Goal: Task Accomplishment & Management: Complete application form

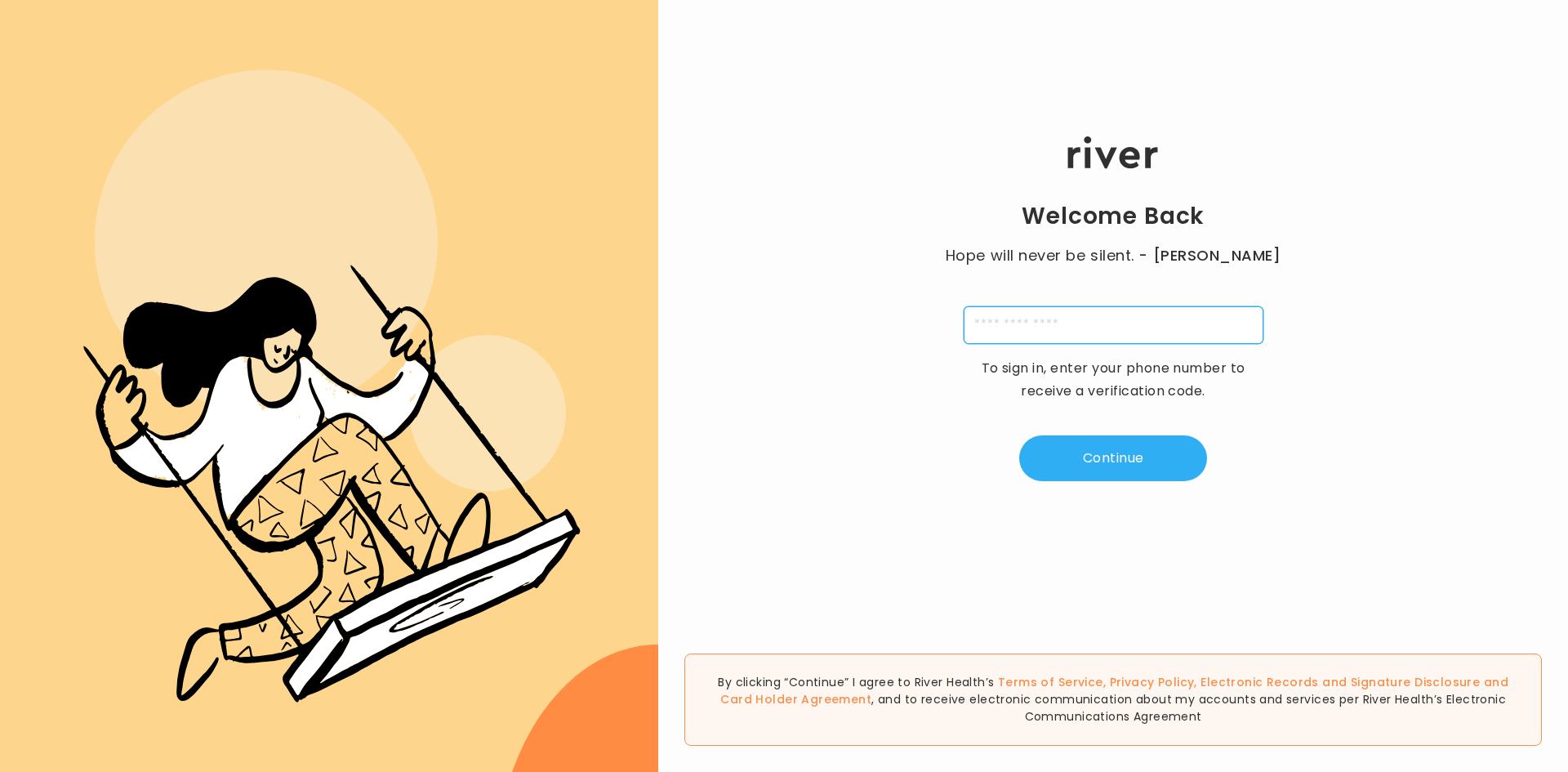
click at [1028, 319] on input "tel" at bounding box center [1114, 325] width 300 height 37
type input "**********"
type input "*"
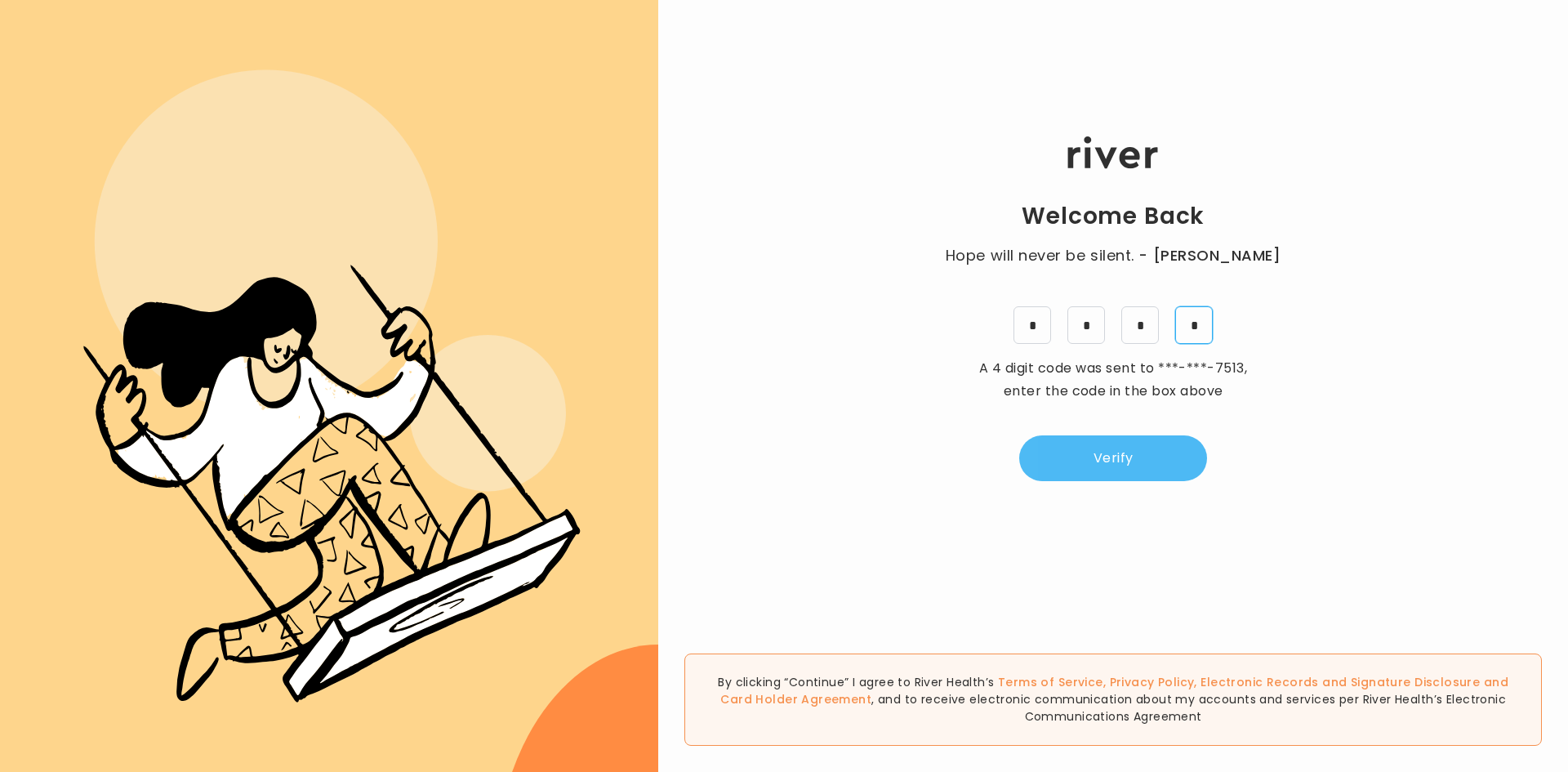
type input "*"
click at [1094, 467] on button "Verify" at bounding box center [1113, 458] width 188 height 45
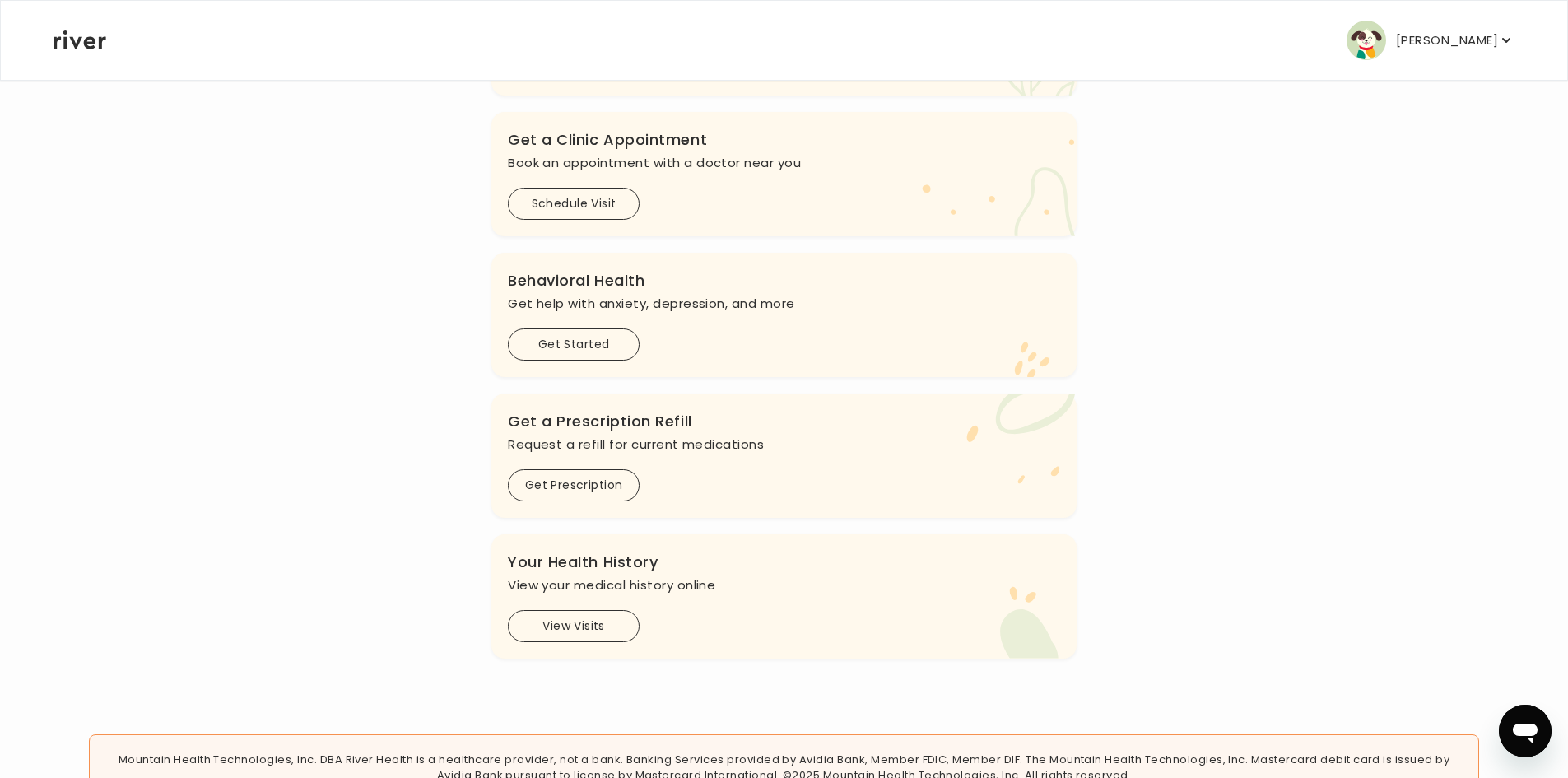
scroll to position [411, 0]
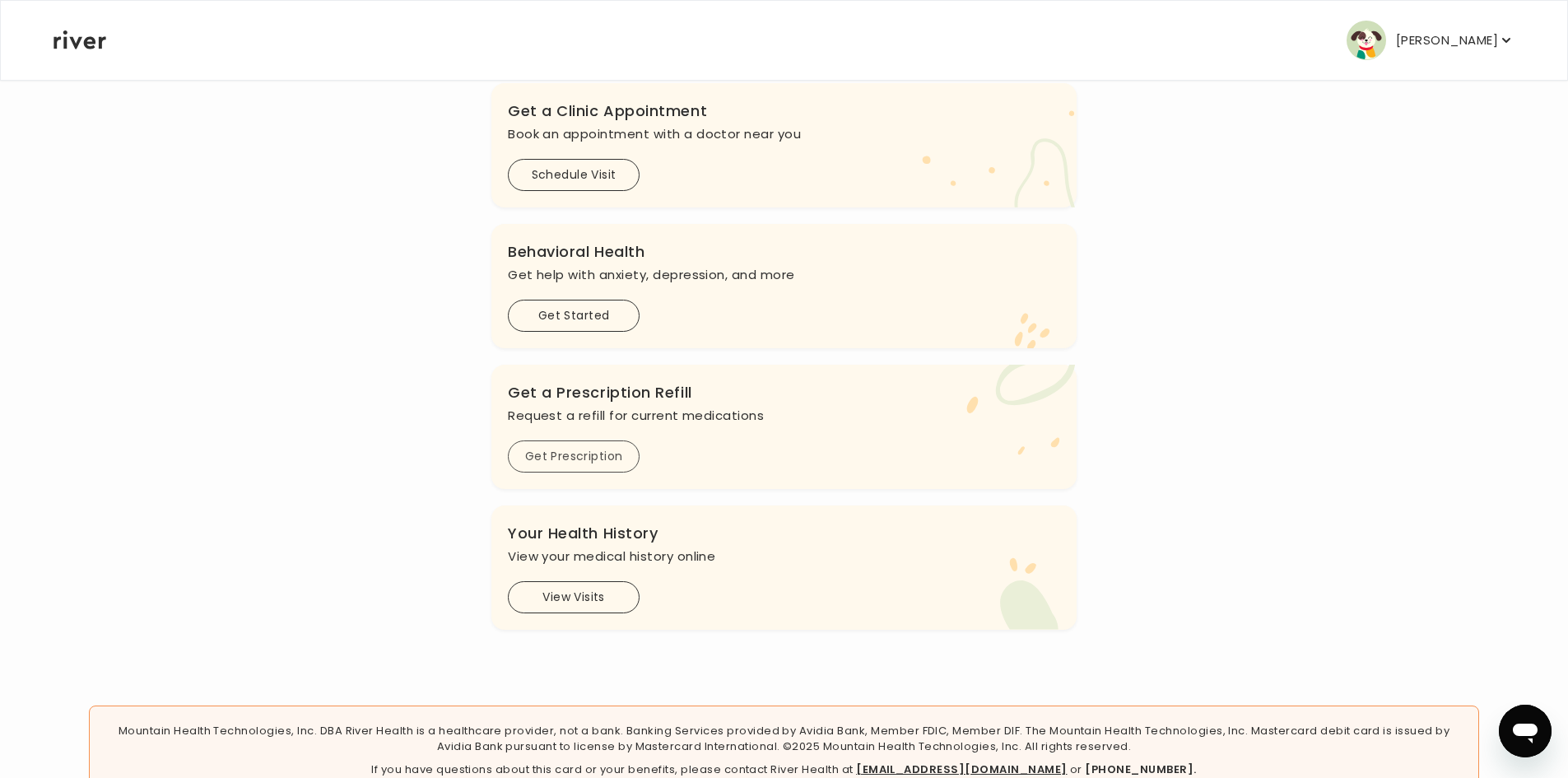
click at [593, 454] on button "Get Prescription" at bounding box center [573, 456] width 132 height 32
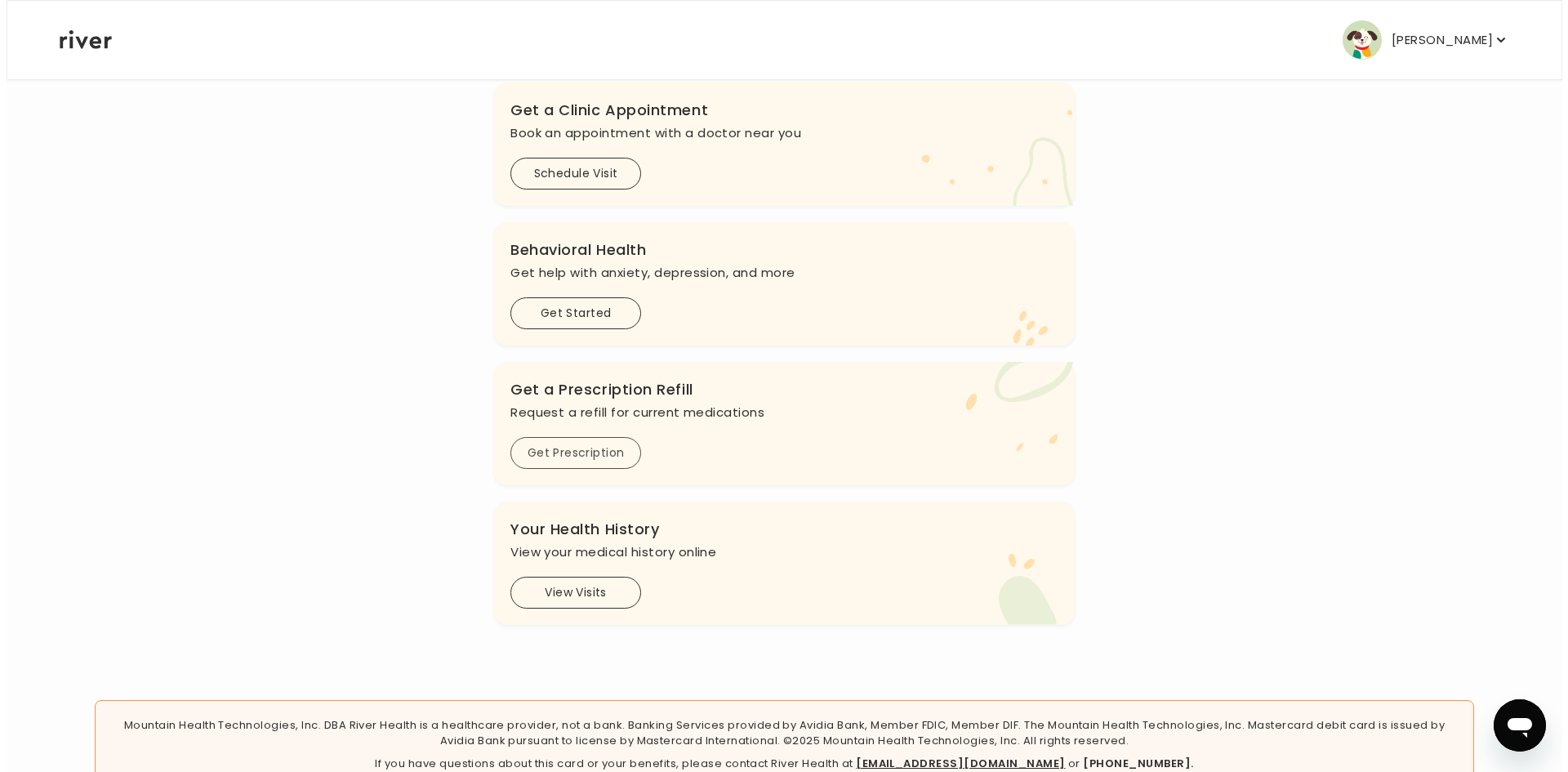
scroll to position [0, 0]
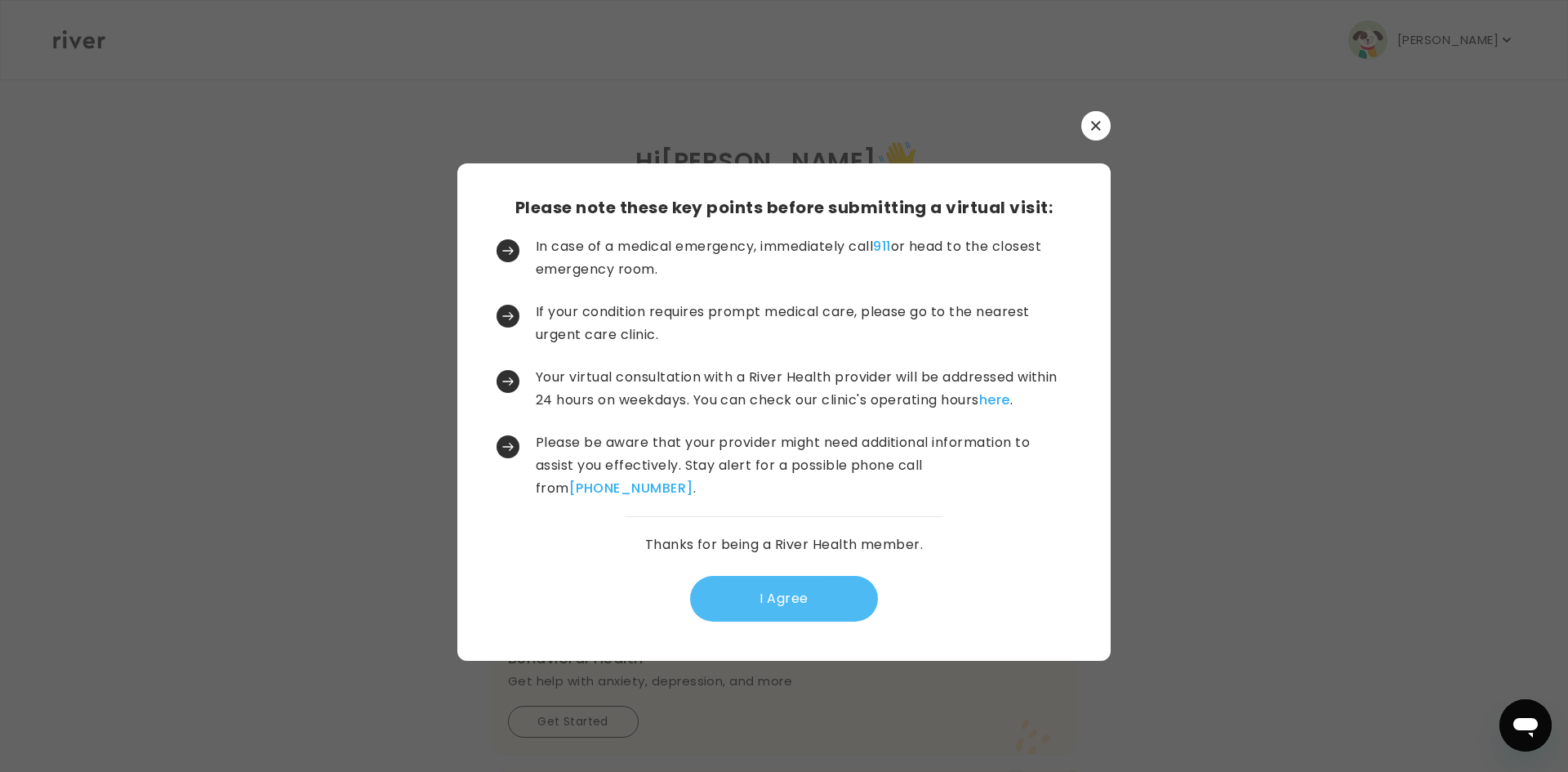
click at [750, 598] on button "I Agree" at bounding box center [784, 598] width 188 height 45
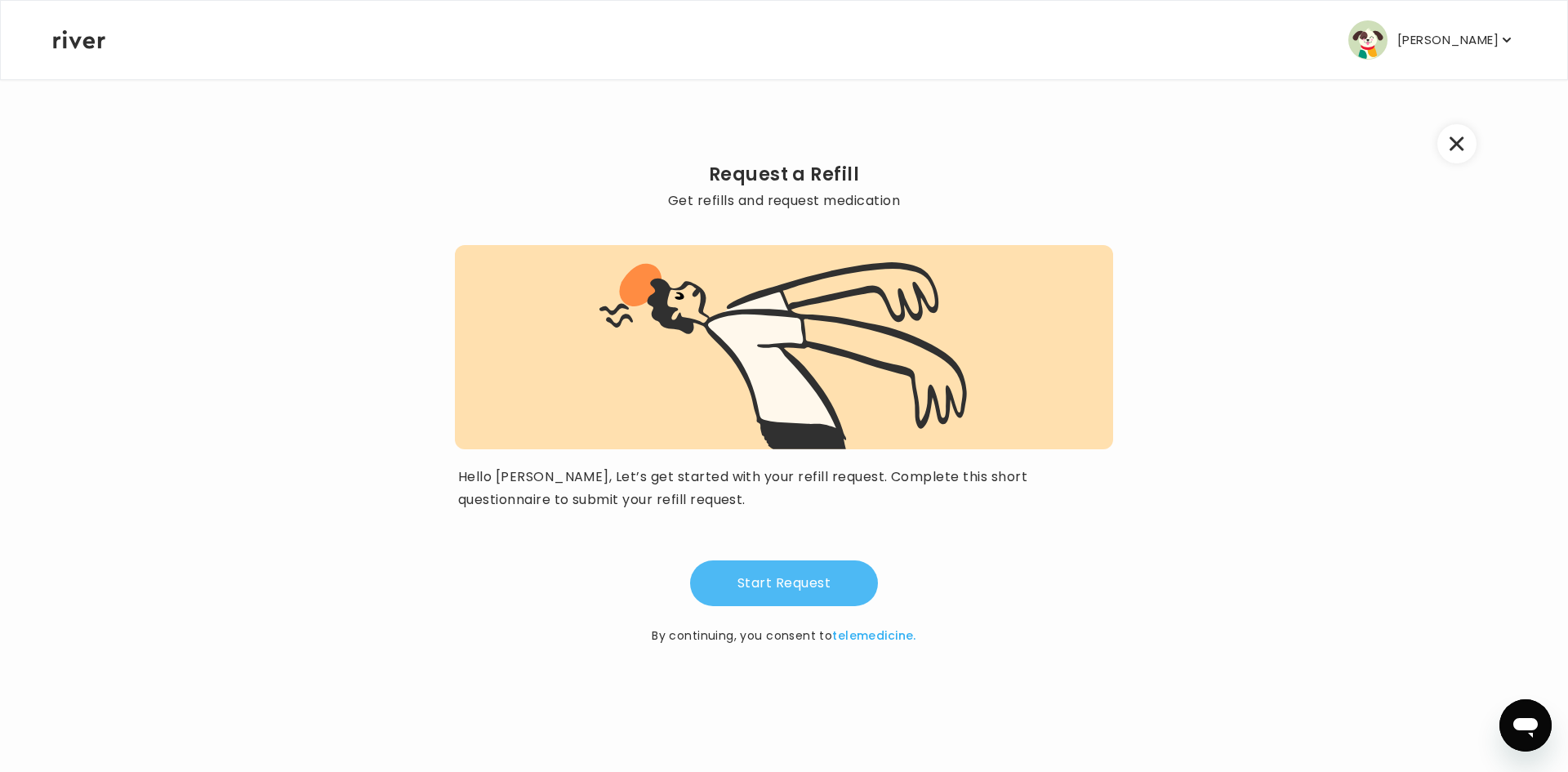
click at [774, 583] on button "Start Request" at bounding box center [784, 584] width 188 height 45
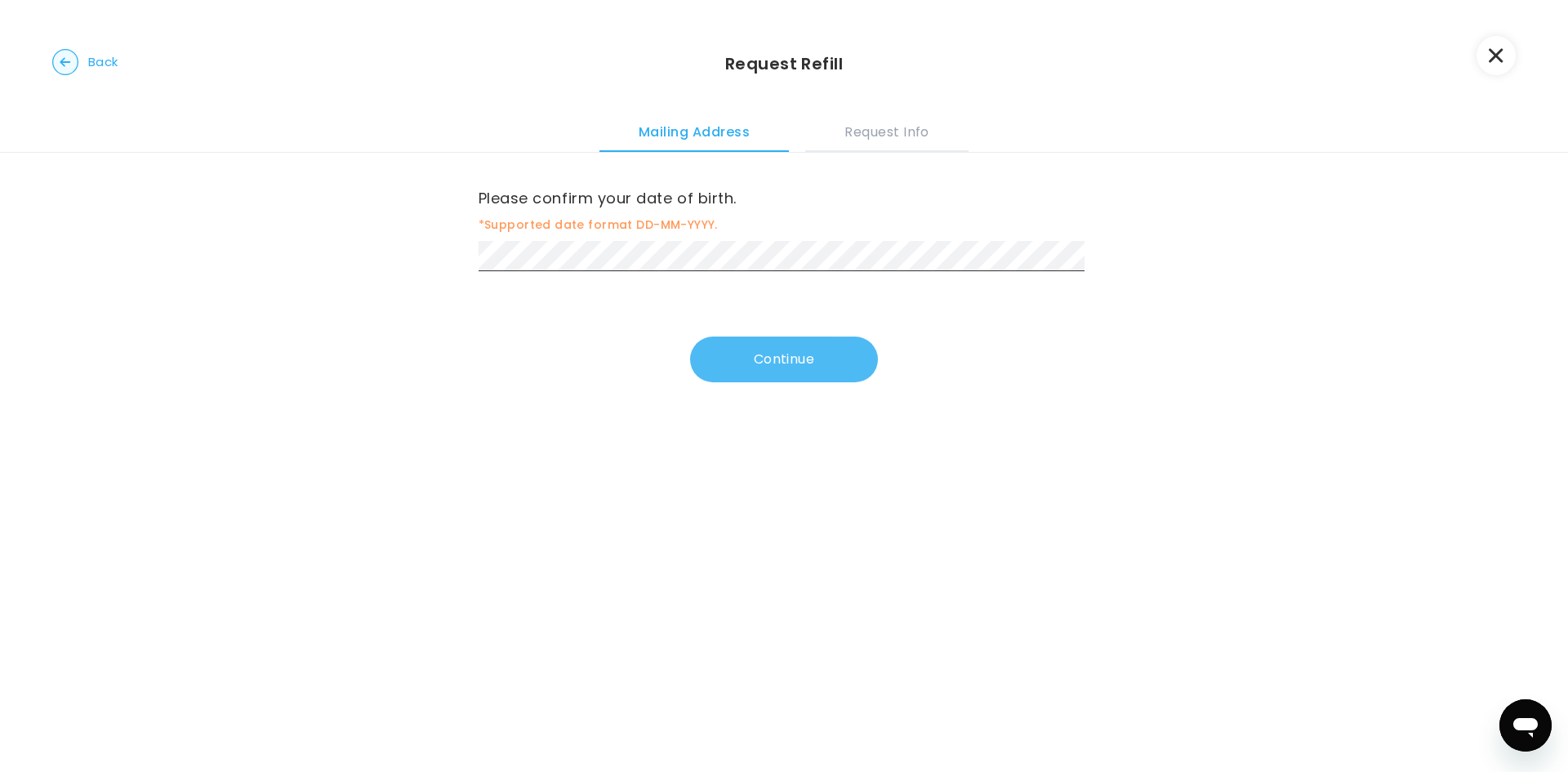
click at [761, 353] on button "Continue" at bounding box center [784, 359] width 188 height 45
click at [766, 358] on button "Continue" at bounding box center [784, 363] width 188 height 45
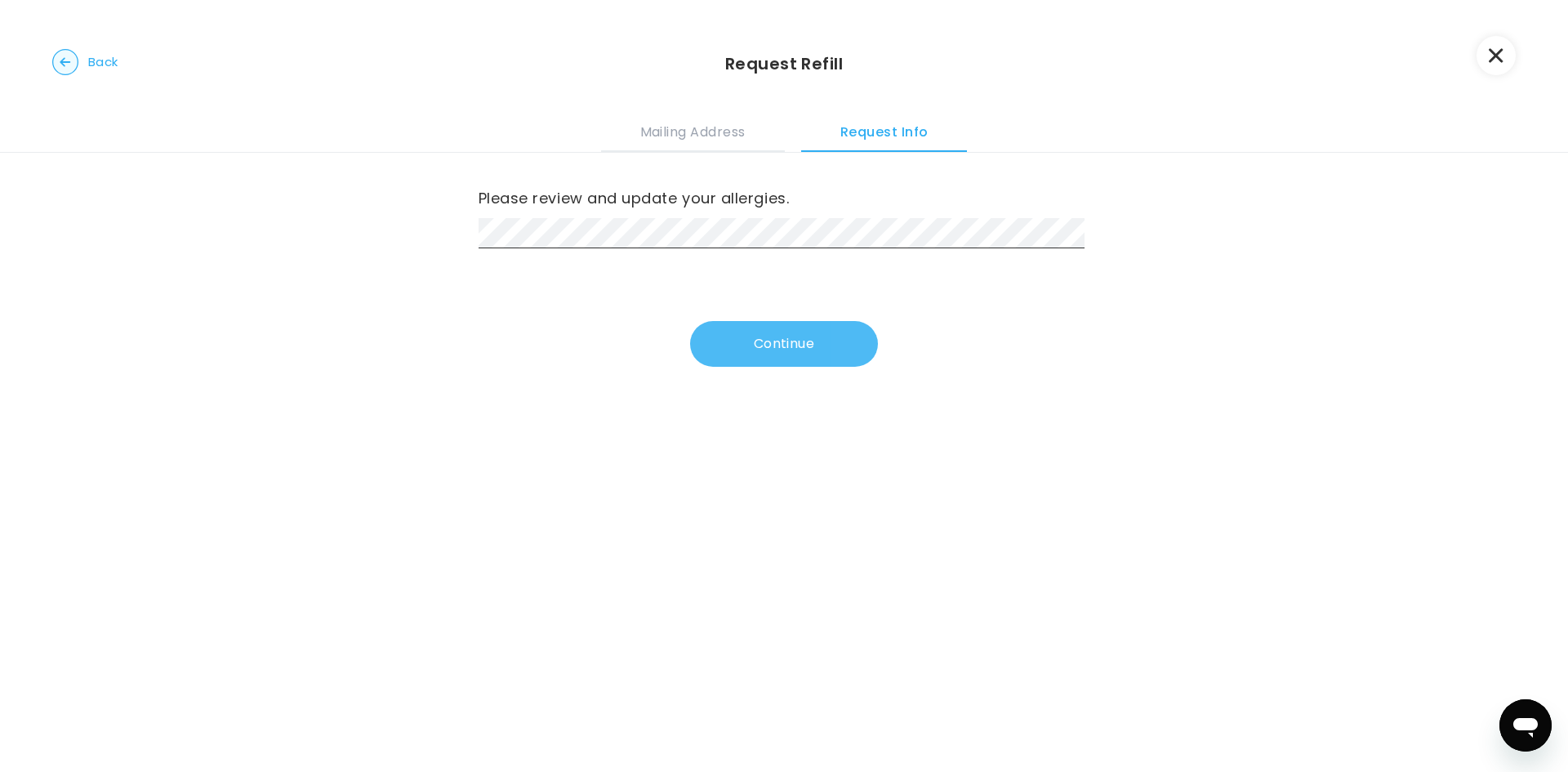
click at [735, 346] on button "Continue" at bounding box center [784, 344] width 188 height 45
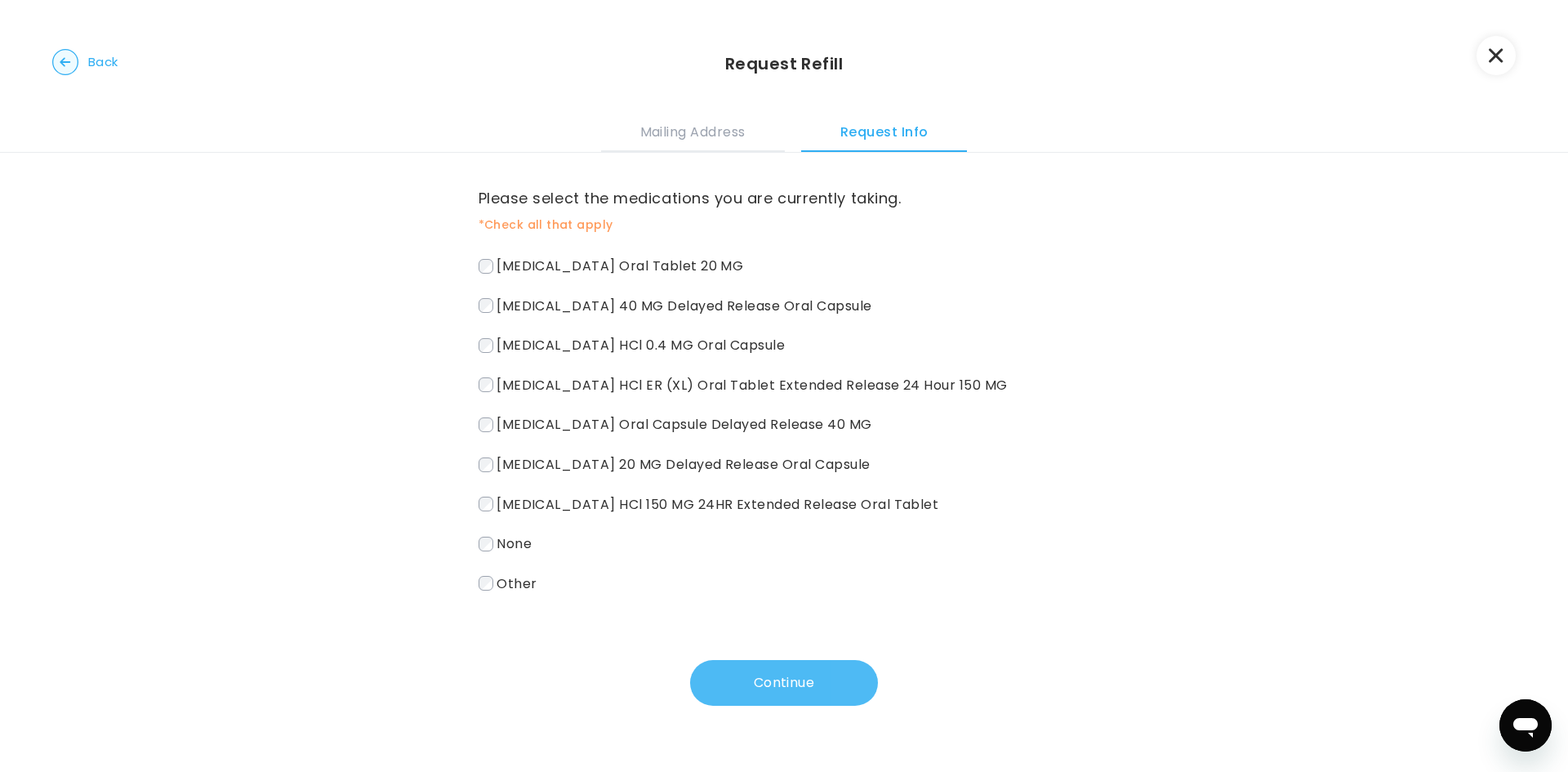
click at [795, 675] on button "Continue" at bounding box center [784, 683] width 188 height 45
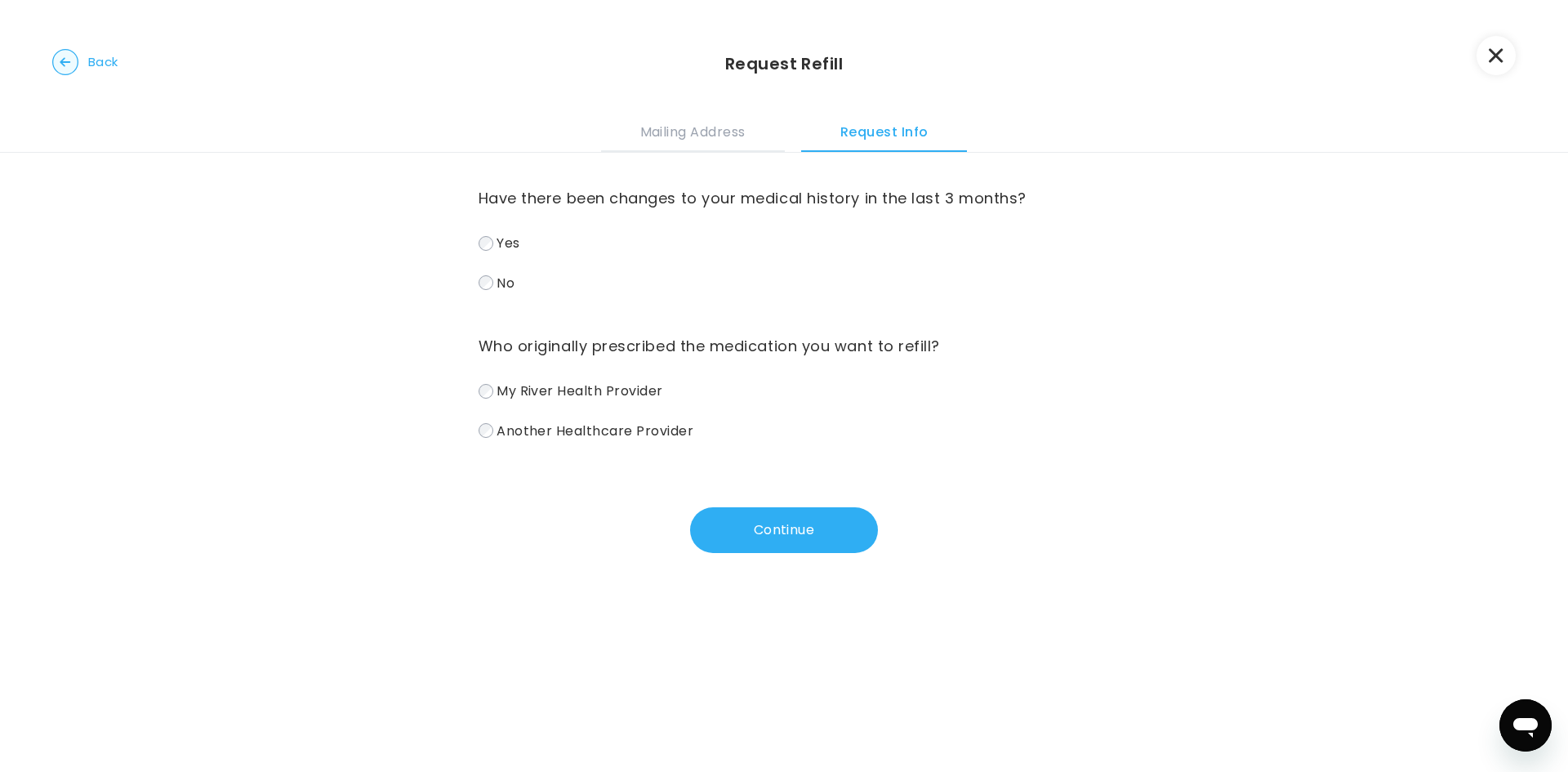
click at [488, 288] on label "No" at bounding box center [784, 283] width 612 height 24
click at [489, 388] on label "My River Health Provider" at bounding box center [784, 391] width 612 height 24
click at [758, 523] on button "Continue" at bounding box center [784, 530] width 188 height 45
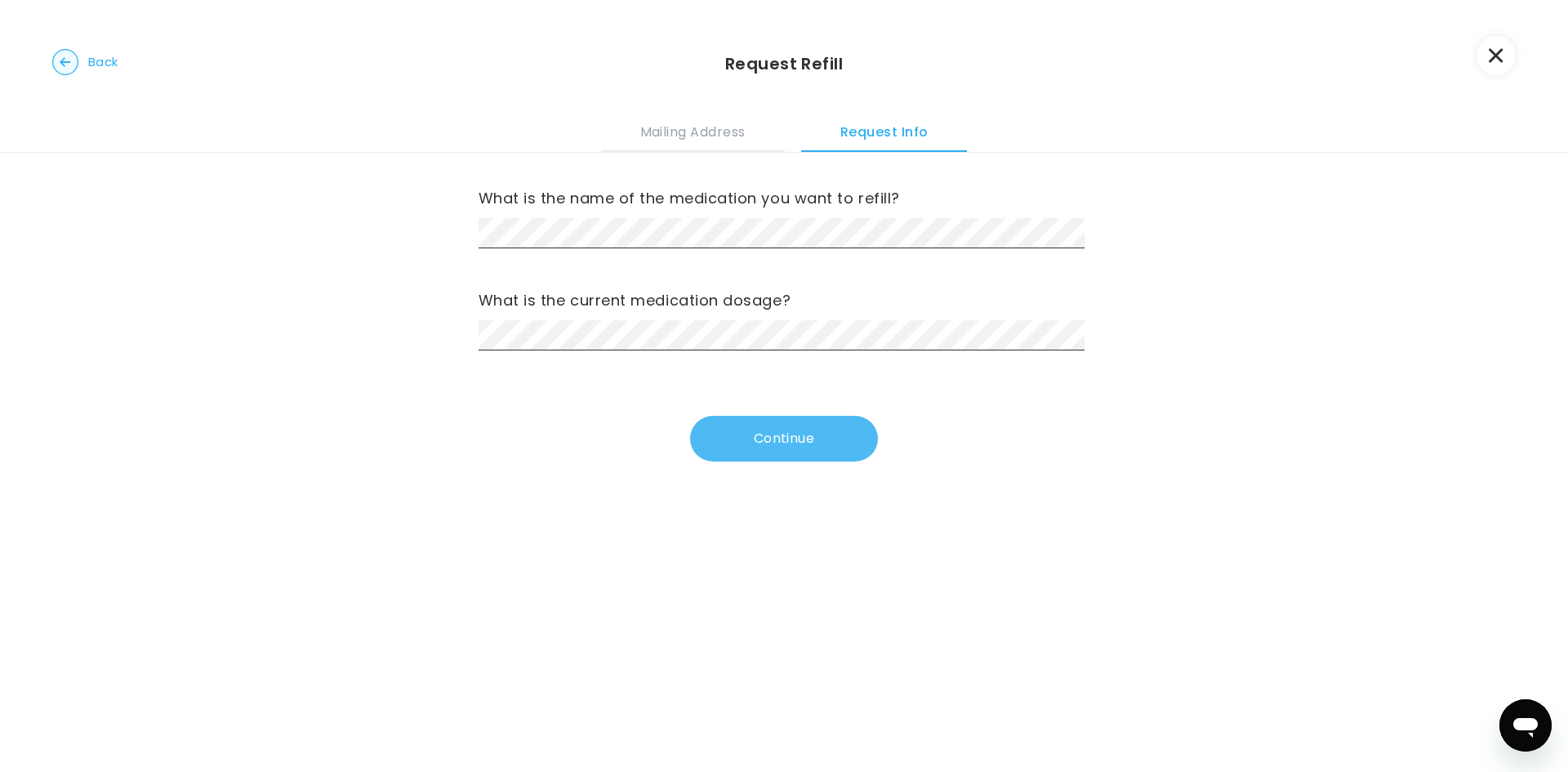
click at [802, 434] on button "Continue" at bounding box center [784, 439] width 188 height 45
click at [775, 443] on button "Continue" at bounding box center [784, 439] width 188 height 45
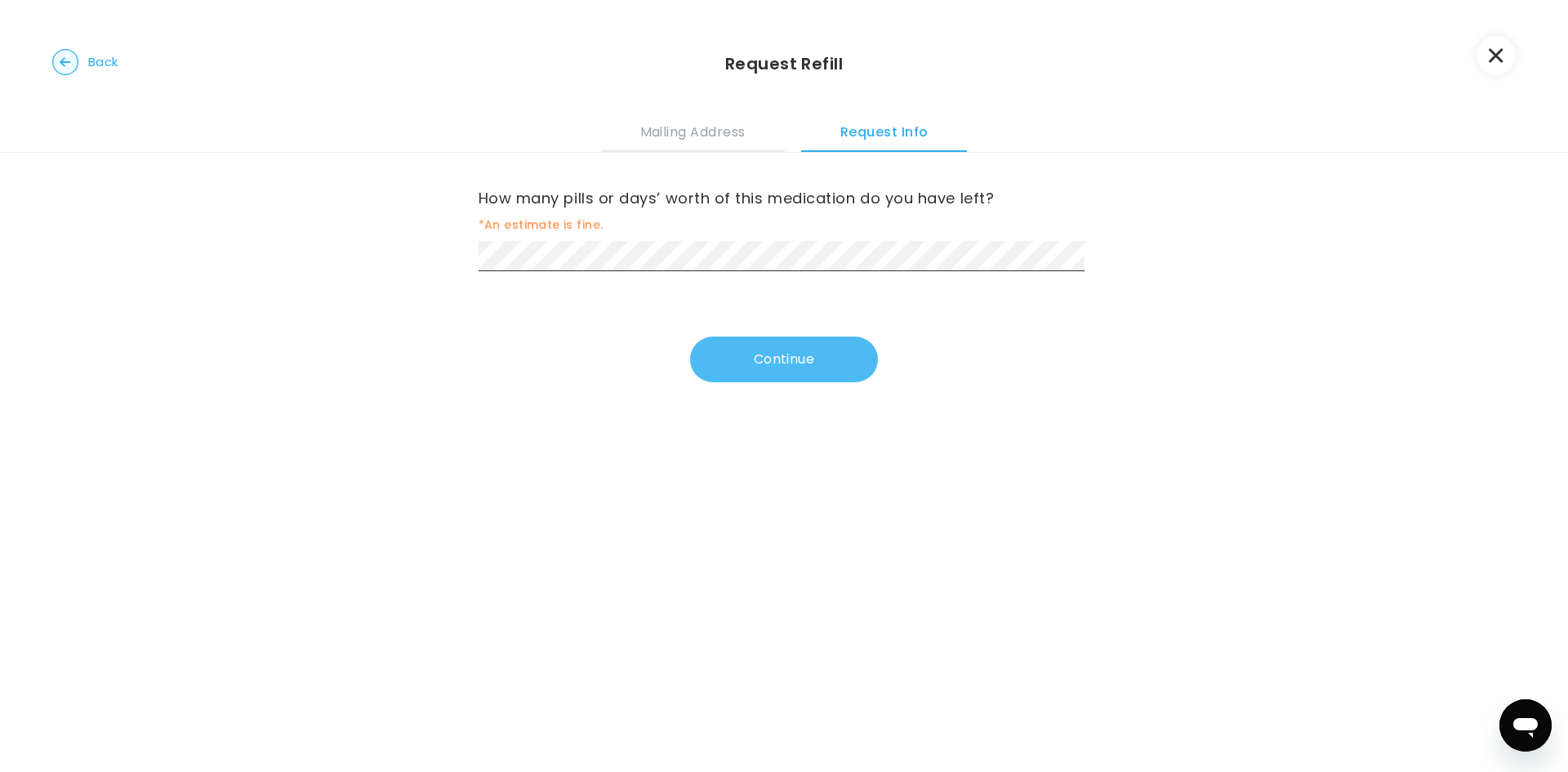
click at [789, 350] on button "Continue" at bounding box center [784, 359] width 188 height 45
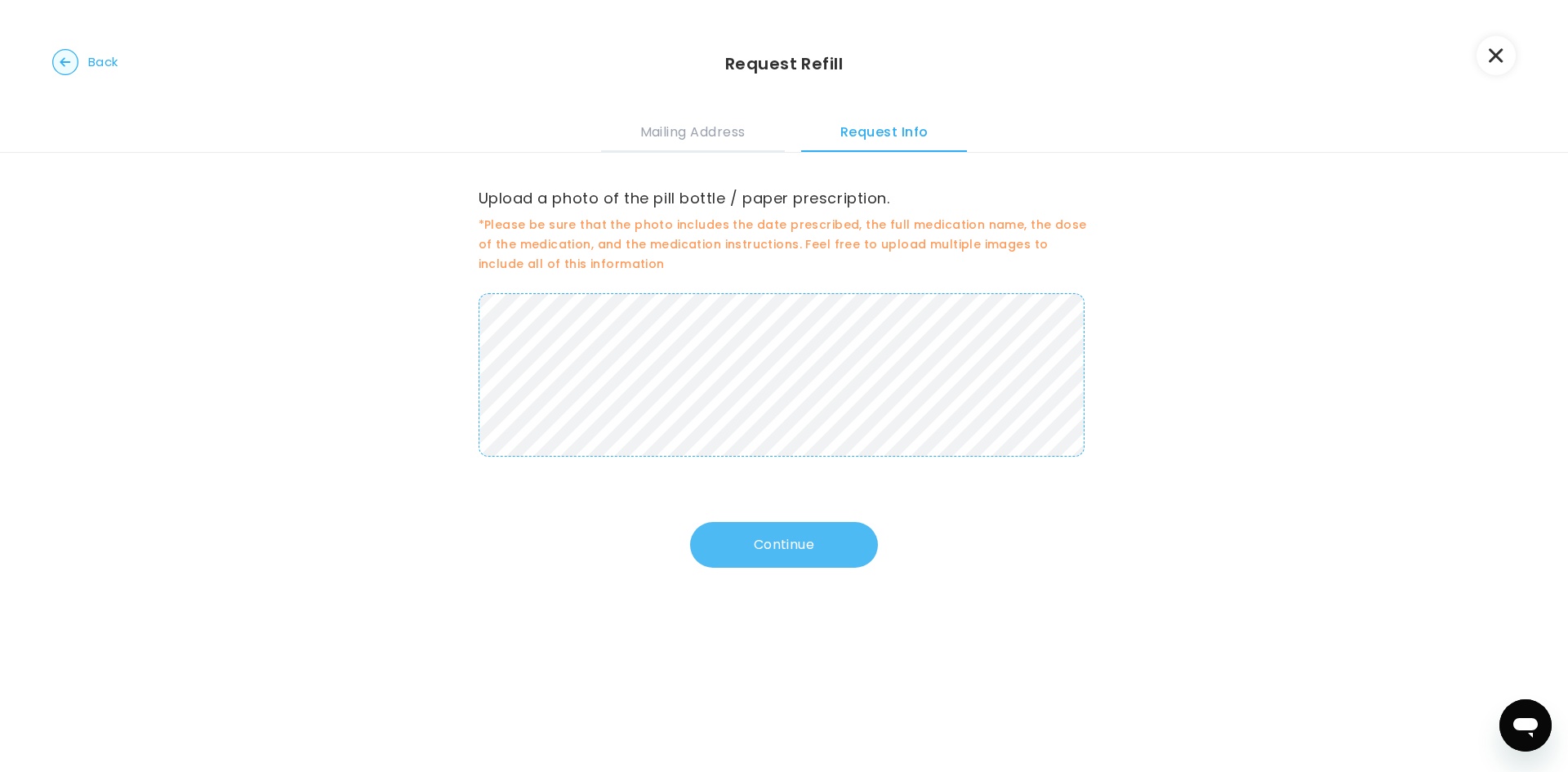
click at [779, 540] on button "Continue" at bounding box center [784, 545] width 188 height 45
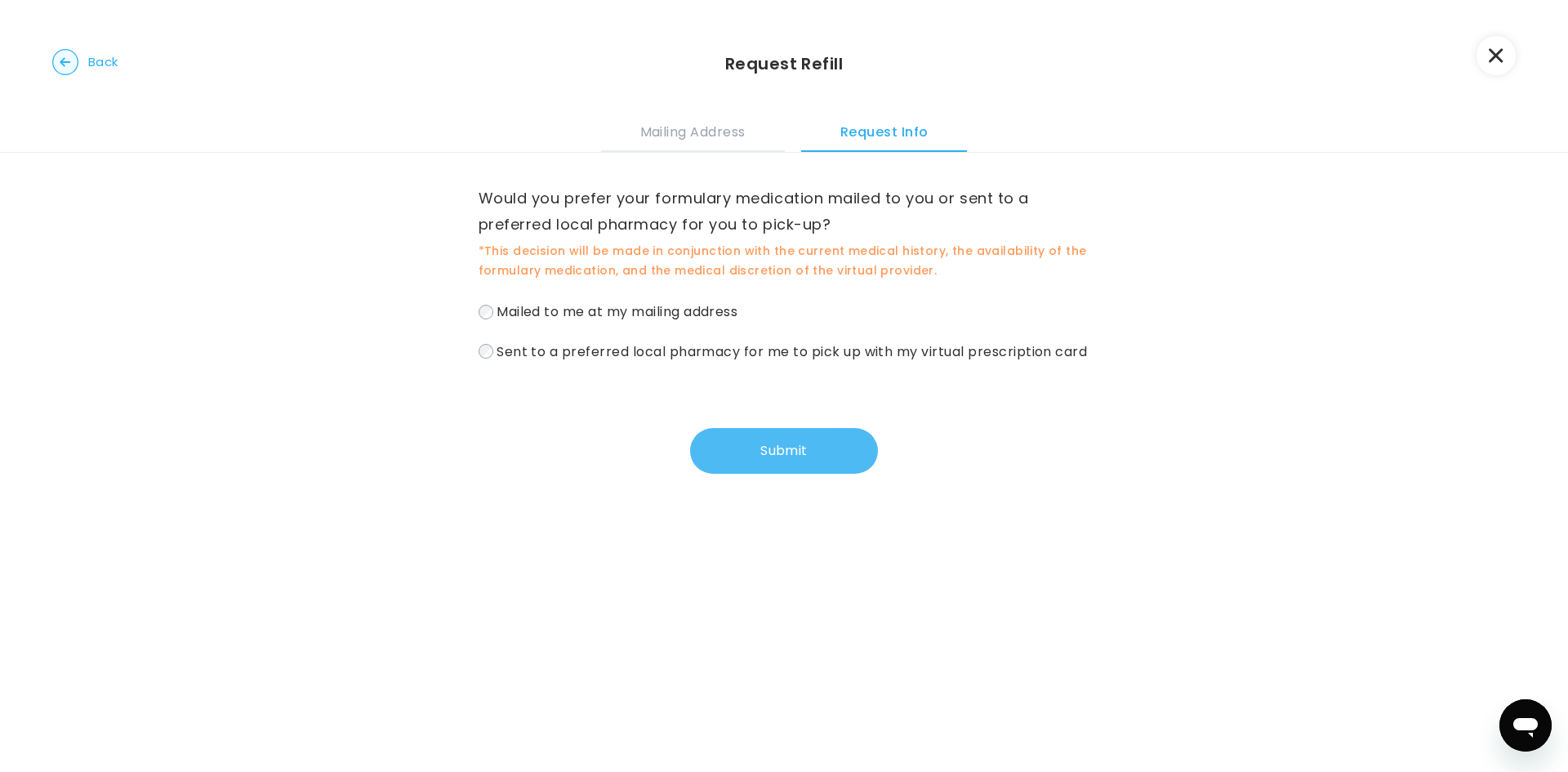
click at [775, 471] on button "Submit" at bounding box center [784, 451] width 188 height 45
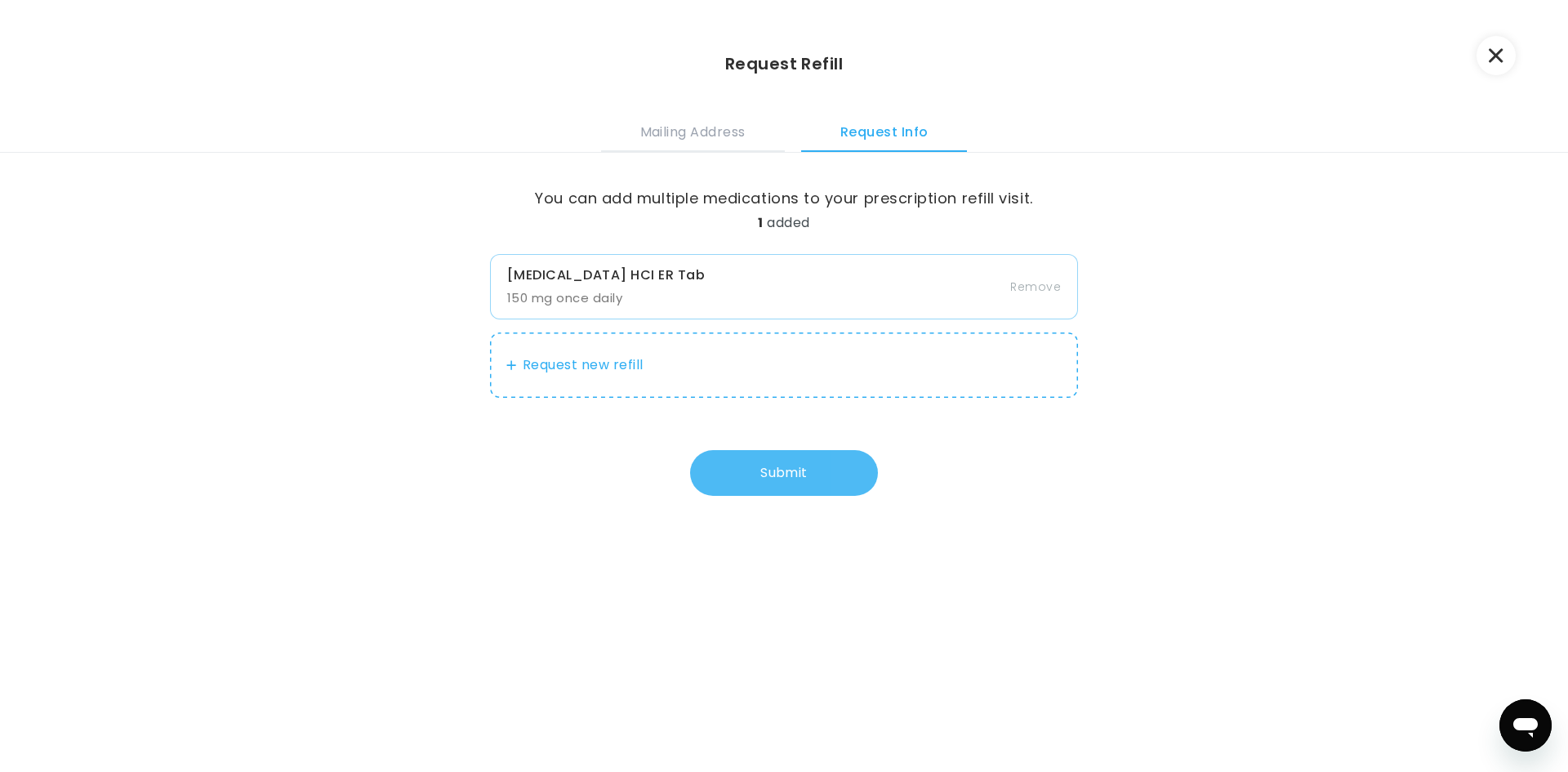
click at [779, 472] on button "Submit" at bounding box center [784, 473] width 188 height 45
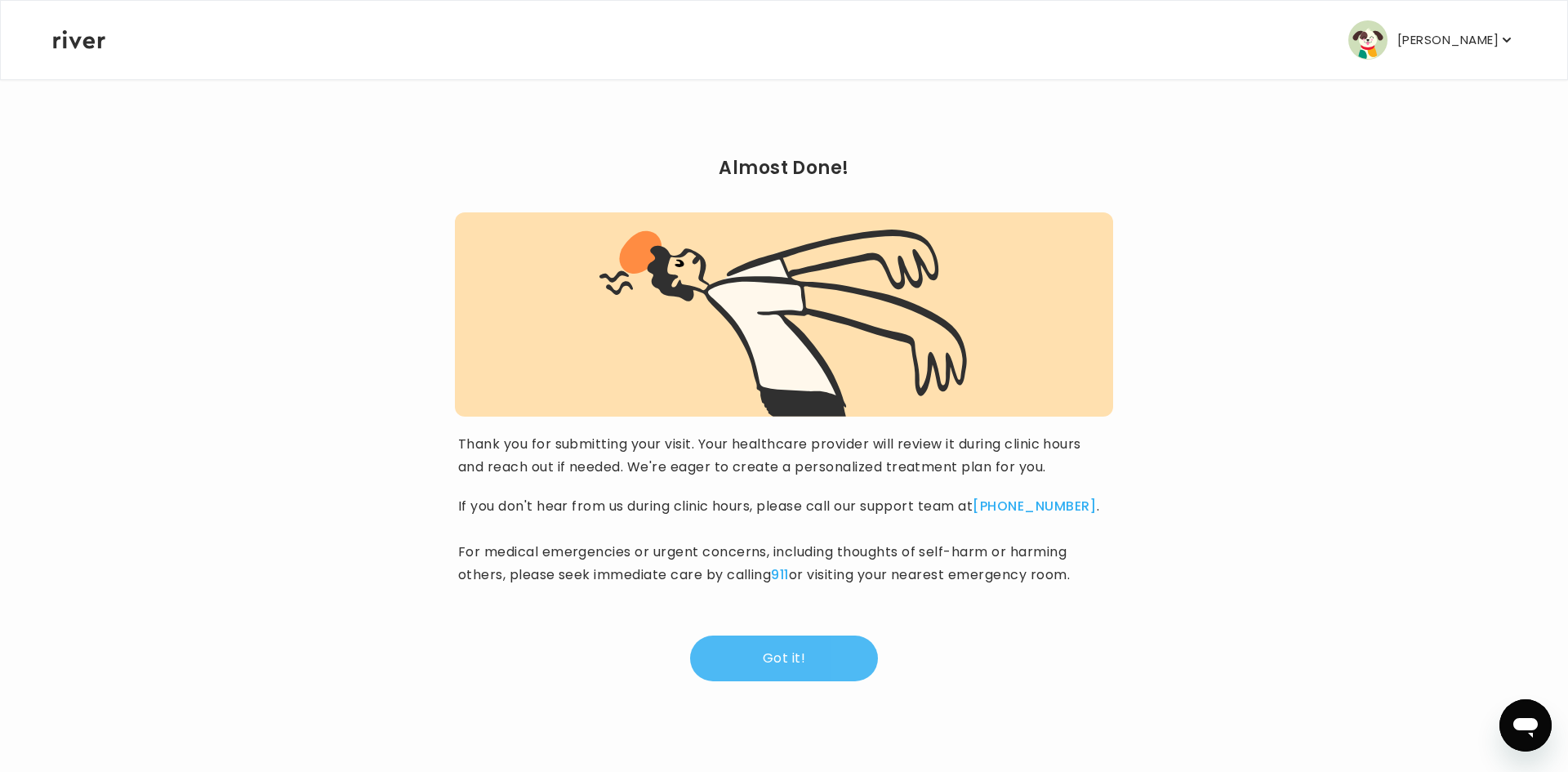
click at [767, 650] on button "Got it!" at bounding box center [784, 659] width 188 height 45
